Goal: Book appointment/travel/reservation

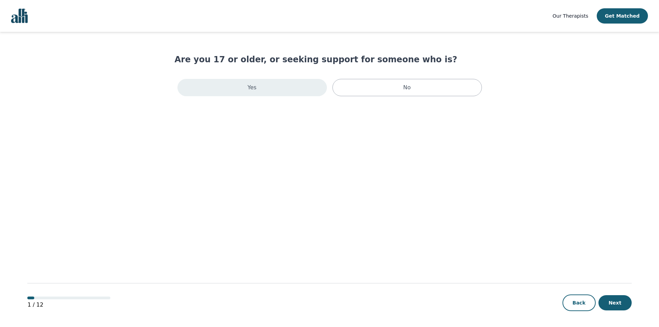
click at [245, 94] on div "Yes" at bounding box center [251, 87] width 149 height 17
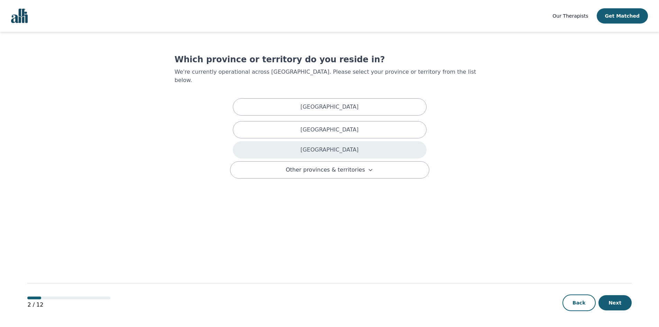
click at [325, 146] on p "[GEOGRAPHIC_DATA]" at bounding box center [329, 150] width 58 height 8
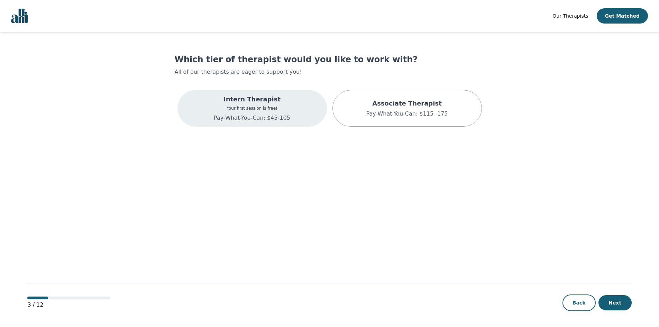
drag, startPoint x: 262, startPoint y: 115, endPoint x: 265, endPoint y: 118, distance: 3.9
click at [263, 117] on p "Pay-What-You-Can: $45-105" at bounding box center [252, 118] width 76 height 8
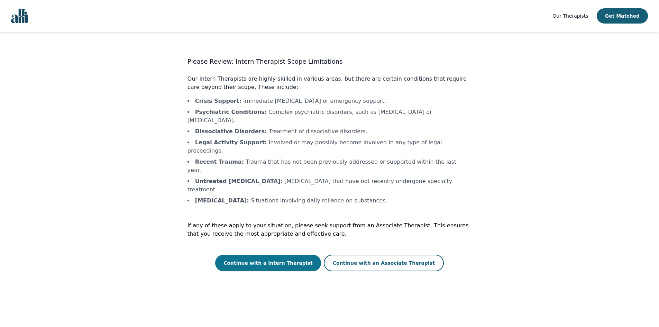
click at [285, 255] on button "Continue with a Intern Therapist" at bounding box center [268, 263] width 106 height 17
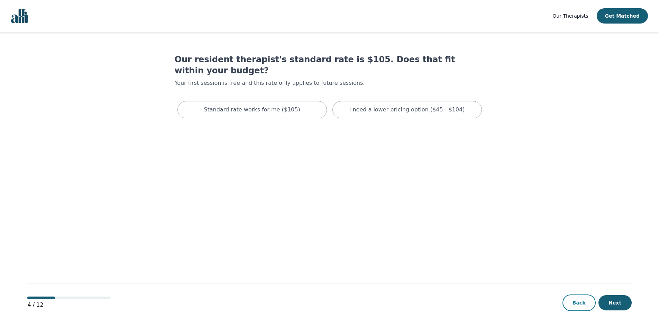
click at [575, 300] on button "Back" at bounding box center [579, 302] width 33 height 17
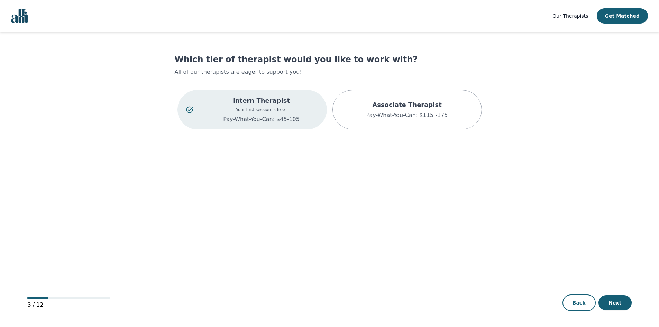
click at [284, 122] on p "Pay-What-You-Can: $45-105" at bounding box center [261, 119] width 113 height 8
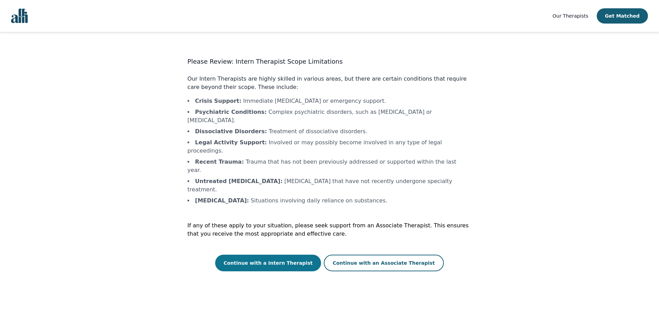
click at [288, 255] on button "Continue with a Intern Therapist" at bounding box center [268, 263] width 106 height 17
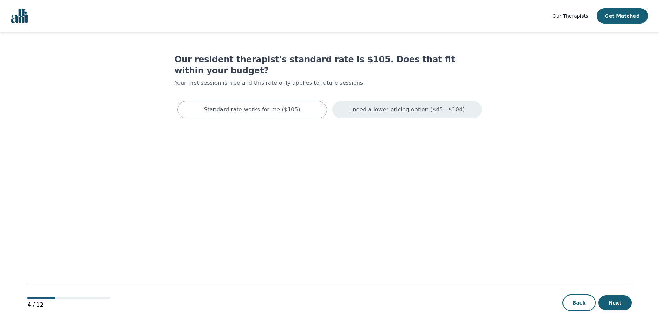
click at [396, 106] on p "I need a lower pricing option ($45 - $104)" at bounding box center [407, 110] width 116 height 8
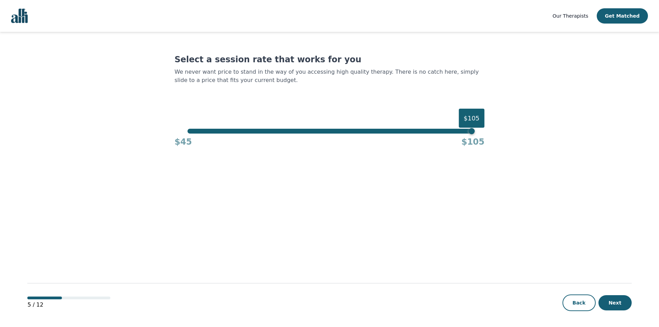
click at [471, 130] on div "Select a session rate that works for you We never want price to stand in the wa…" at bounding box center [330, 100] width 310 height 93
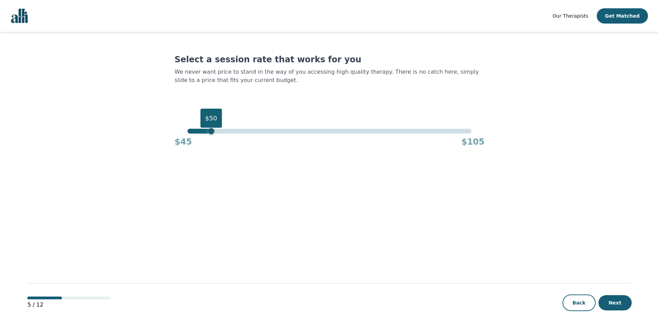
drag, startPoint x: 472, startPoint y: 131, endPoint x: 210, endPoint y: 128, distance: 261.3
click at [210, 128] on div "Select a session rate that works for you We never want price to stand in the wa…" at bounding box center [330, 100] width 310 height 93
click at [615, 304] on button "Next" at bounding box center [615, 302] width 33 height 15
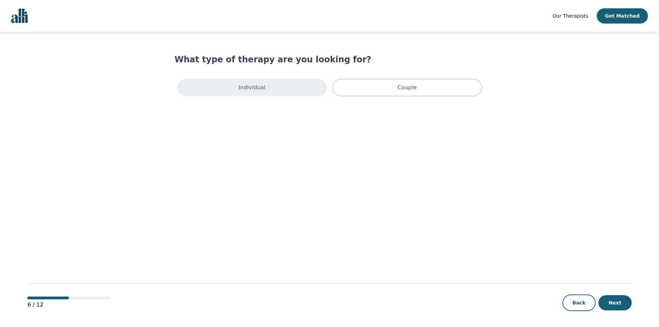
click at [283, 93] on div "Individual" at bounding box center [251, 87] width 149 height 17
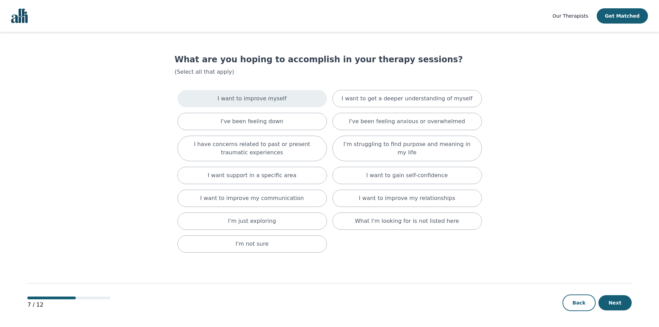
click at [258, 96] on p "I want to improve myself" at bounding box center [252, 98] width 69 height 8
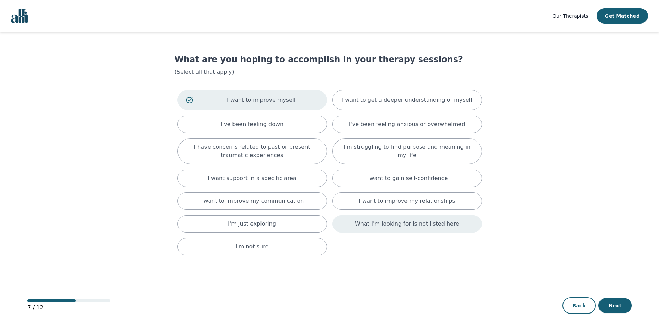
click at [418, 227] on p "What I'm looking for is not listed here" at bounding box center [407, 224] width 104 height 8
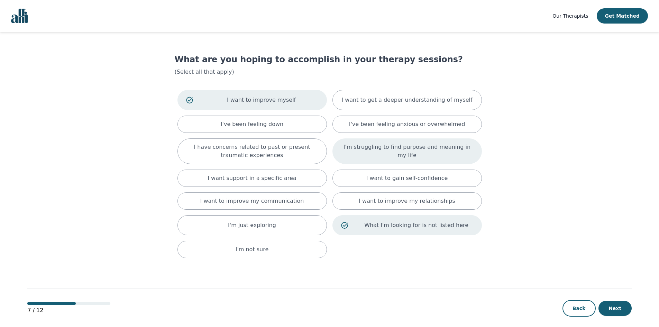
click at [404, 155] on p "I'm struggling to find purpose and meaning in my life" at bounding box center [407, 151] width 132 height 17
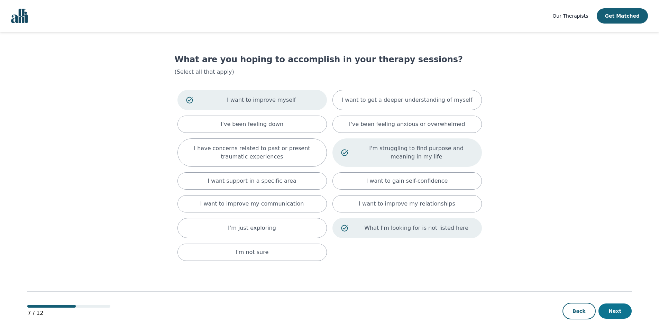
click at [615, 313] on button "Next" at bounding box center [615, 310] width 33 height 15
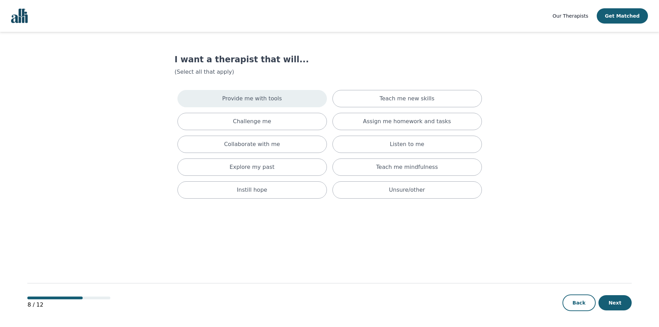
click at [253, 101] on p "Provide me with tools" at bounding box center [252, 98] width 60 height 8
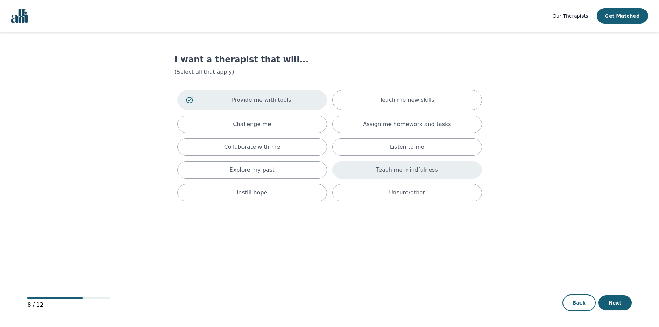
click at [426, 172] on p "Teach me mindfulness" at bounding box center [407, 170] width 62 height 8
click at [243, 171] on p "Explore my past" at bounding box center [252, 171] width 45 height 8
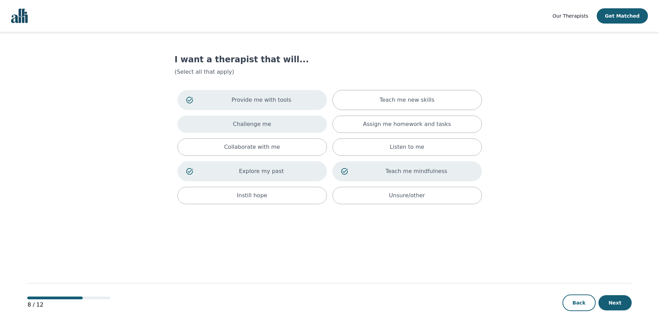
click at [245, 129] on div "Challenge me" at bounding box center [251, 124] width 149 height 17
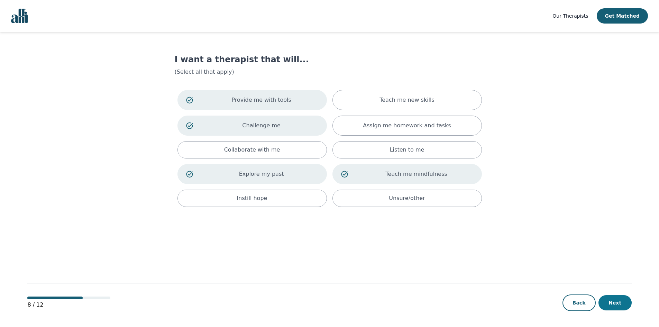
click at [623, 304] on button "Next" at bounding box center [615, 302] width 33 height 15
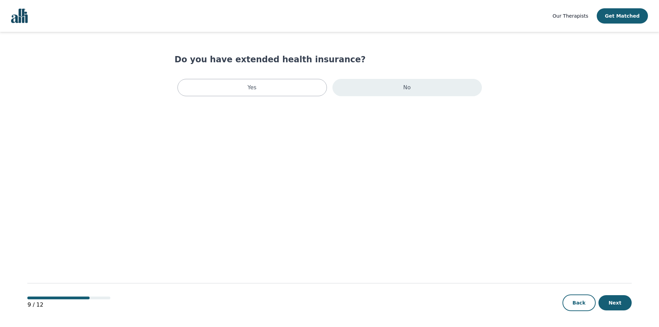
click at [380, 94] on div "No" at bounding box center [407, 87] width 149 height 17
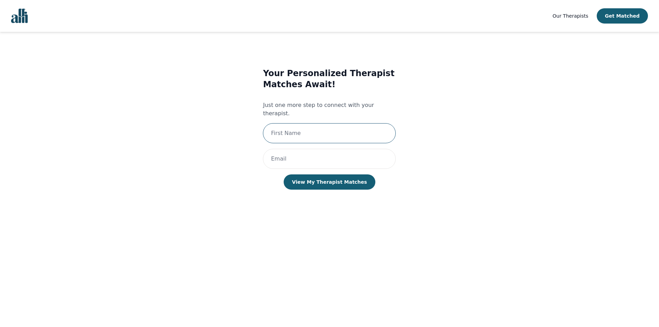
click at [290, 126] on input "text" at bounding box center [329, 133] width 133 height 20
click at [257, 132] on div "Your Personalized Therapist Matches Await! Just one more step to connect with y…" at bounding box center [330, 136] width 284 height 158
click at [273, 157] on input "email" at bounding box center [329, 159] width 133 height 20
type input "[EMAIL_ADDRESS][DOMAIN_NAME]"
drag, startPoint x: 283, startPoint y: 130, endPoint x: 290, endPoint y: 126, distance: 8.0
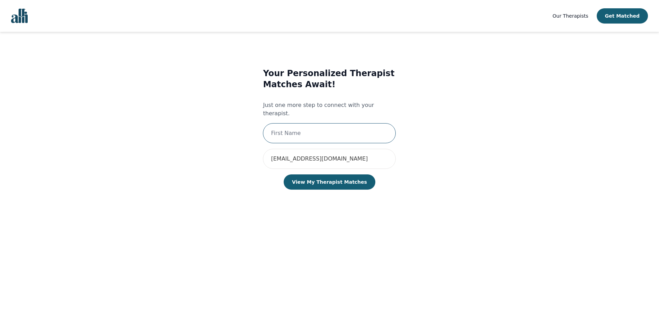
click at [283, 130] on input "text" at bounding box center [329, 133] width 133 height 20
type input "[PERSON_NAME]"
click at [300, 174] on button "View My Therapist Matches" at bounding box center [330, 181] width 92 height 15
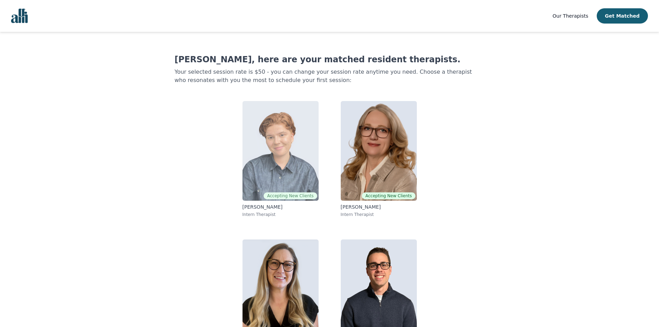
scroll to position [34, 0]
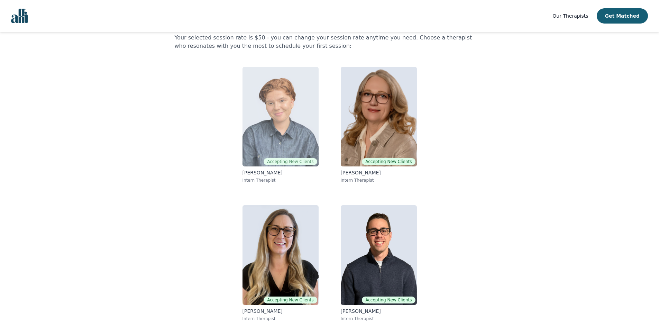
click at [287, 124] on img at bounding box center [281, 117] width 76 height 100
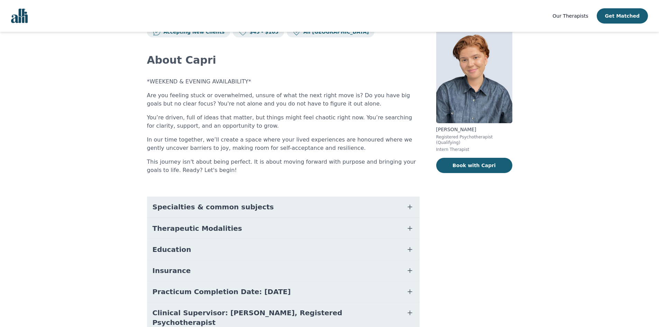
scroll to position [54, 0]
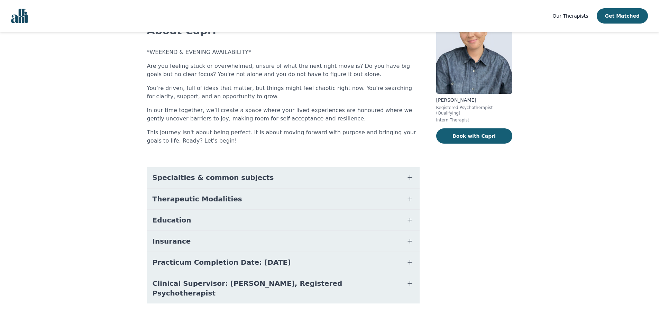
click at [252, 178] on button "Specialties & common subjects" at bounding box center [283, 177] width 273 height 21
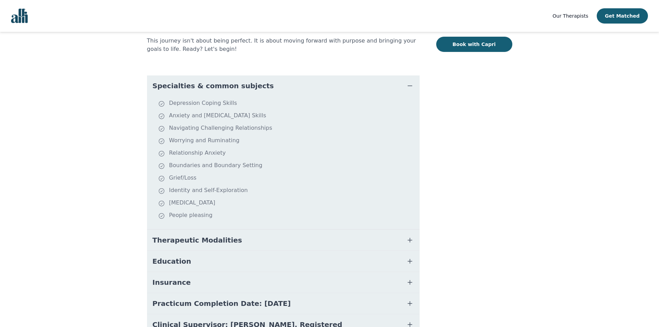
scroll to position [158, 0]
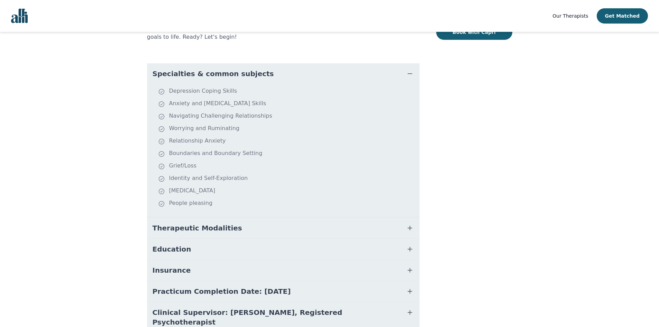
click at [211, 225] on span "Therapeutic Modalities" at bounding box center [198, 228] width 90 height 10
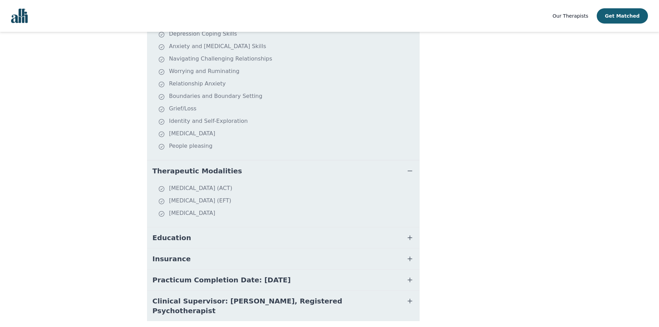
scroll to position [227, 0]
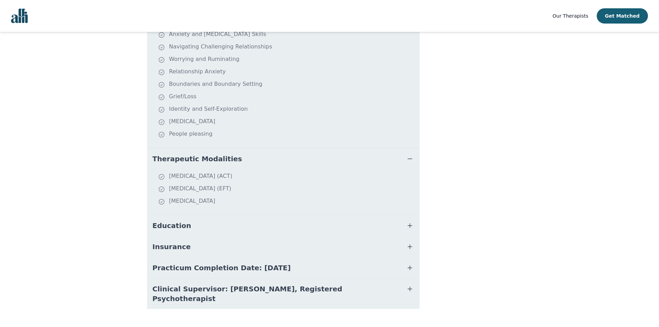
click at [220, 227] on button "Education" at bounding box center [283, 225] width 273 height 21
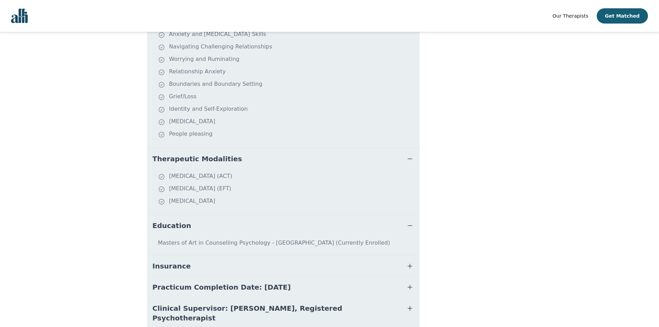
scroll to position [252, 0]
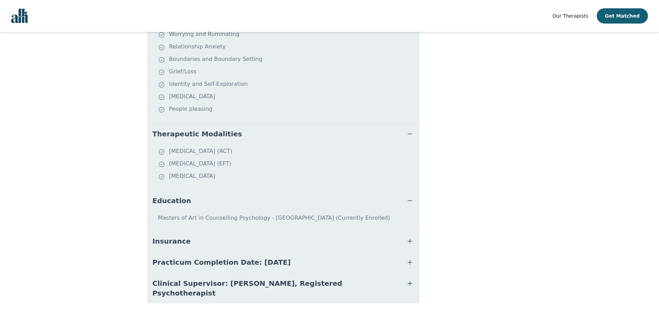
click at [237, 265] on span "Practicum Completion Date: [DATE]" at bounding box center [222, 262] width 138 height 10
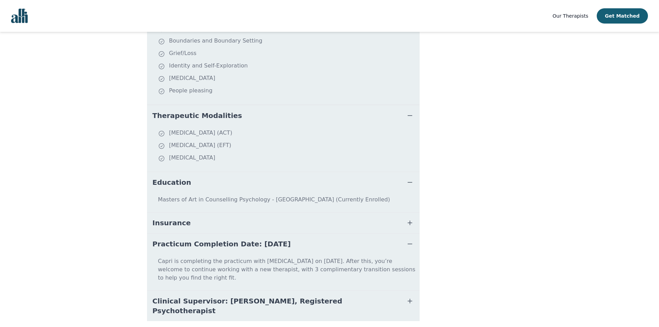
scroll to position [280, 0]
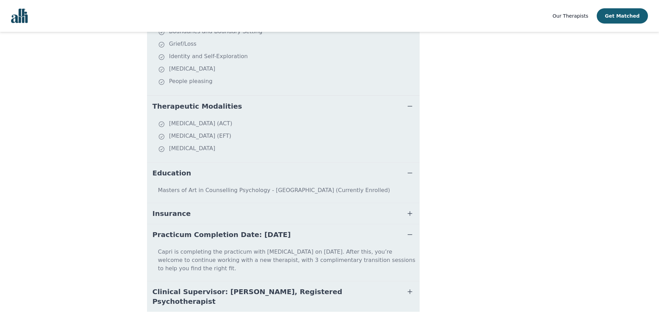
drag, startPoint x: 246, startPoint y: 235, endPoint x: 277, endPoint y: 238, distance: 31.6
click at [277, 238] on button "Practicum Completion Date: [DATE]" at bounding box center [283, 234] width 273 height 21
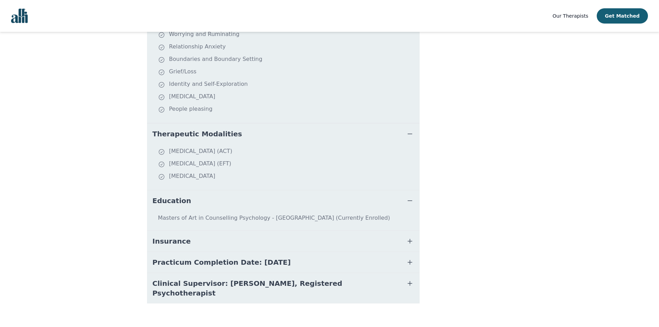
click at [275, 267] on button "Practicum Completion Date: [DATE]" at bounding box center [283, 262] width 273 height 21
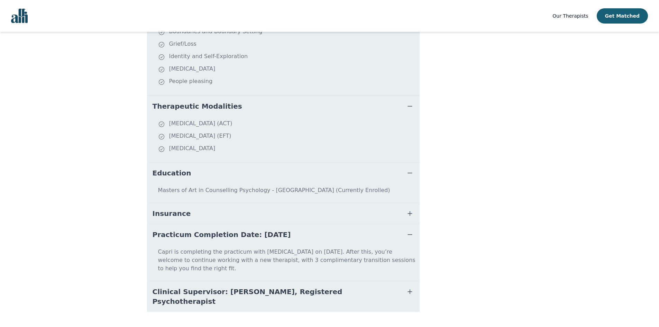
click at [410, 235] on icon "button" at bounding box center [410, 234] width 8 height 8
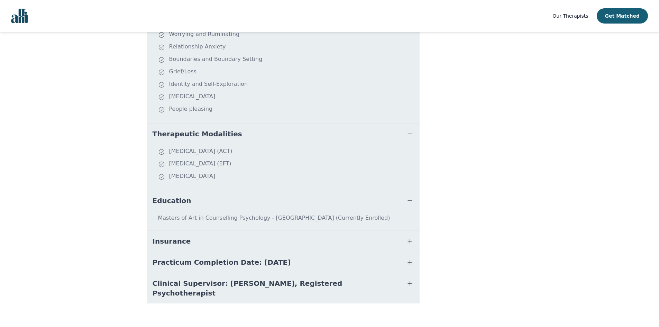
click at [195, 264] on span "Practicum Completion Date: [DATE]" at bounding box center [222, 262] width 138 height 10
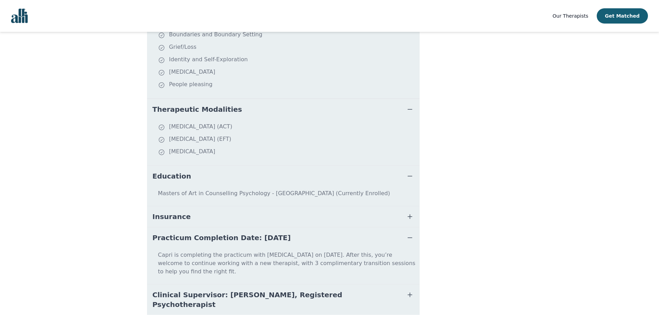
scroll to position [280, 0]
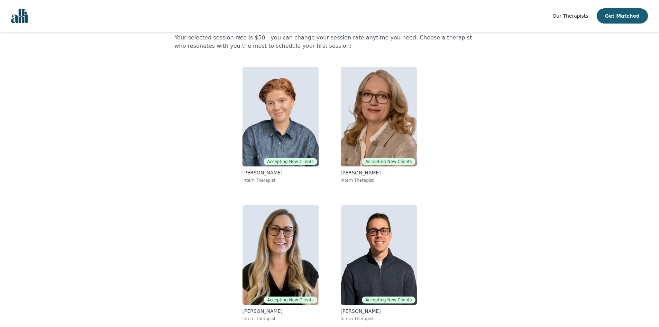
scroll to position [20, 0]
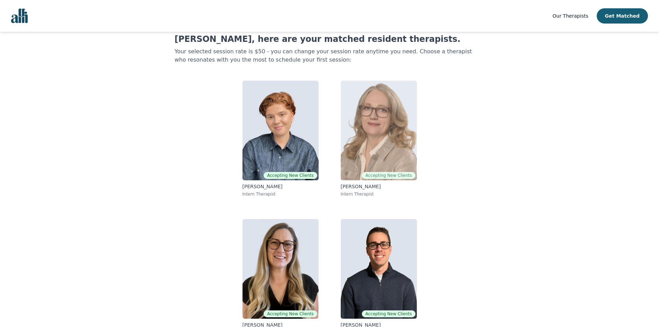
click at [407, 140] on img at bounding box center [379, 131] width 76 height 100
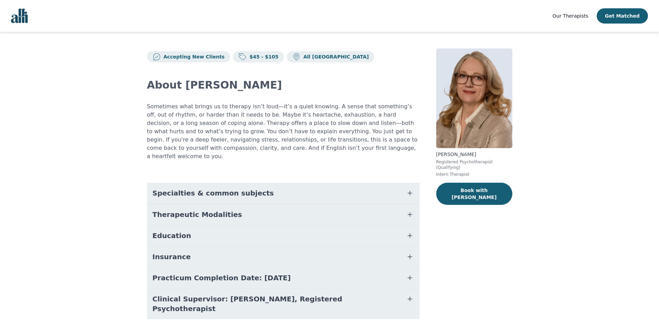
scroll to position [7, 0]
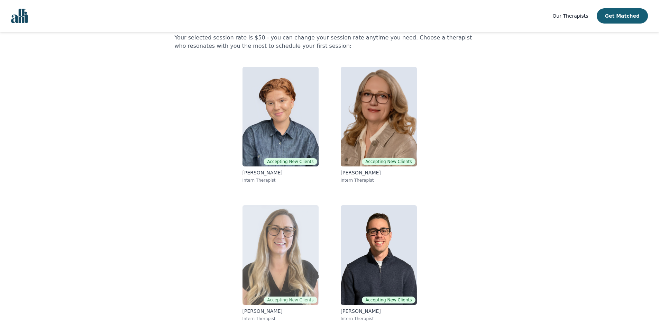
click at [277, 232] on img at bounding box center [281, 255] width 76 height 100
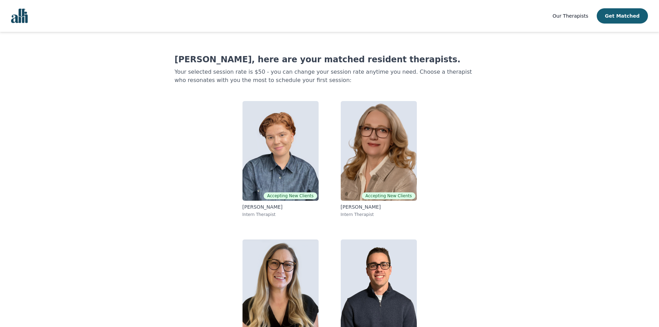
scroll to position [13, 0]
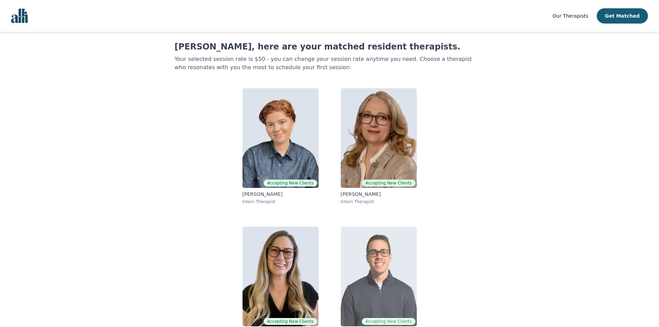
click at [358, 285] on img at bounding box center [379, 277] width 76 height 100
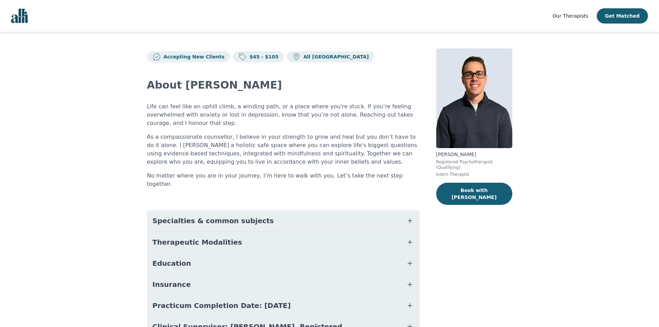
click at [327, 296] on button "Practicum Completion Date: [DATE]" at bounding box center [283, 305] width 273 height 21
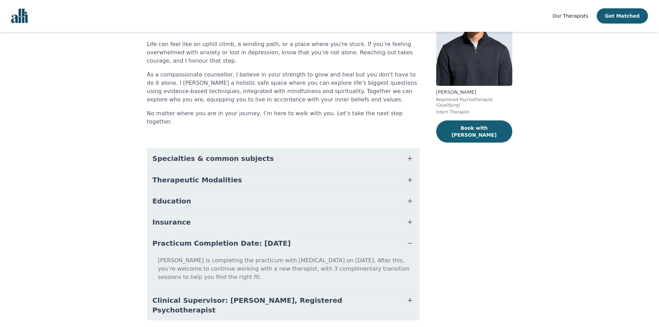
scroll to position [63, 0]
drag, startPoint x: 277, startPoint y: 232, endPoint x: 252, endPoint y: 236, distance: 25.3
click at [252, 236] on button "Practicum Completion Date: [DATE]" at bounding box center [283, 243] width 273 height 21
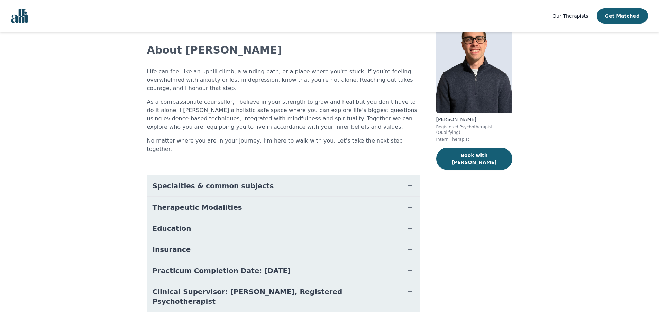
click at [267, 266] on span "Practicum Completion Date: [DATE]" at bounding box center [222, 271] width 138 height 10
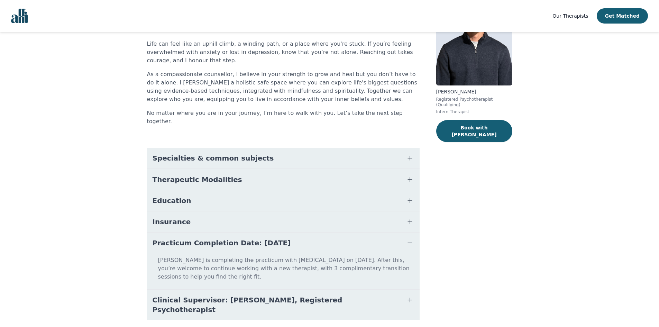
drag, startPoint x: 276, startPoint y: 234, endPoint x: 254, endPoint y: 238, distance: 22.9
click at [254, 238] on span "Practicum Completion Date: [DATE]" at bounding box center [222, 243] width 138 height 10
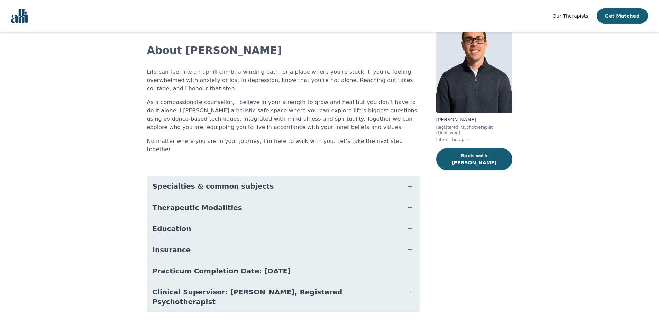
scroll to position [35, 0]
click at [410, 224] on icon "button" at bounding box center [410, 228] width 8 height 8
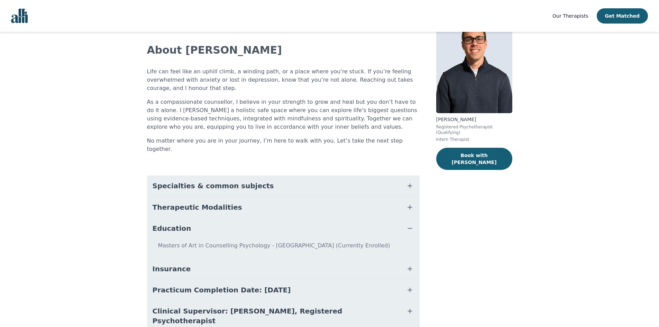
click at [417, 218] on button "Education" at bounding box center [283, 228] width 273 height 21
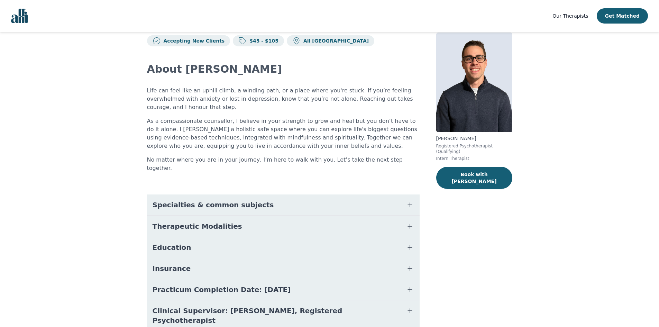
scroll to position [0, 0]
